Goal: Task Accomplishment & Management: Manage account settings

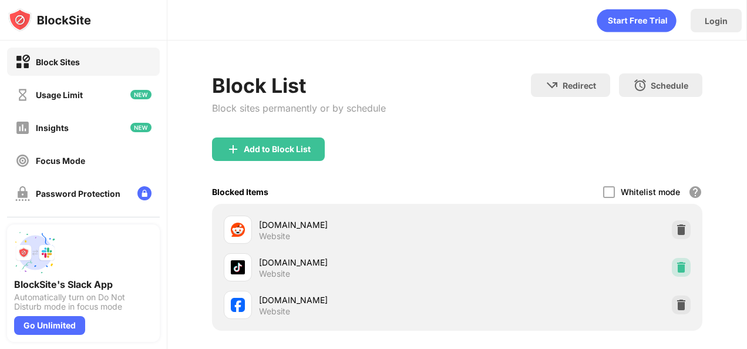
click at [675, 266] on img at bounding box center [681, 267] width 12 height 12
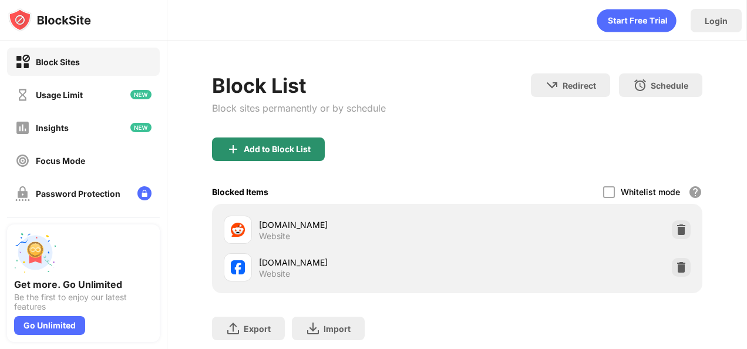
click at [264, 147] on div "Add to Block List" at bounding box center [277, 148] width 67 height 9
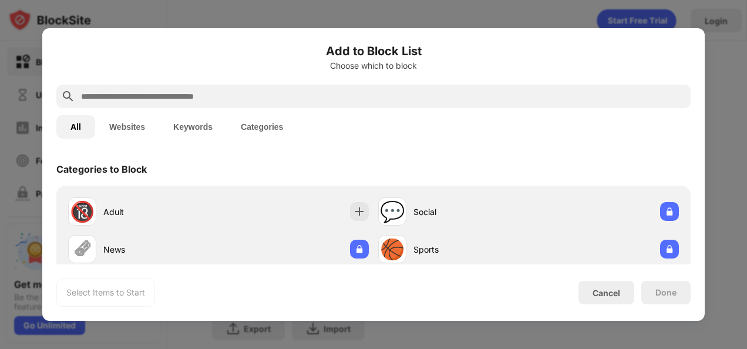
click at [255, 97] on input "text" at bounding box center [383, 96] width 606 height 14
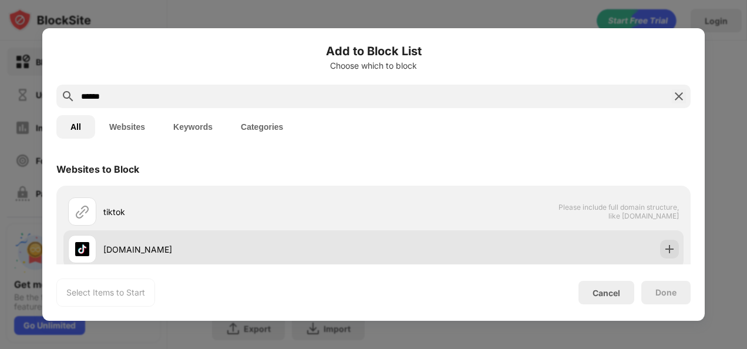
type input "******"
click at [663, 252] on img at bounding box center [669, 249] width 12 height 12
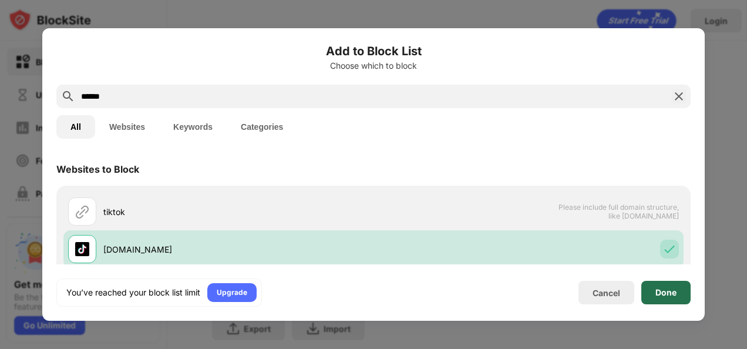
click at [666, 285] on div "Done" at bounding box center [665, 292] width 49 height 23
